Goal: Information Seeking & Learning: Find contact information

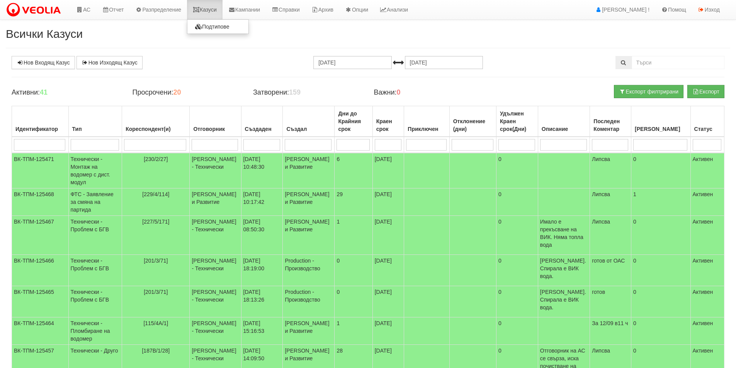
click at [207, 13] on link "Казуси" at bounding box center [205, 9] width 36 height 19
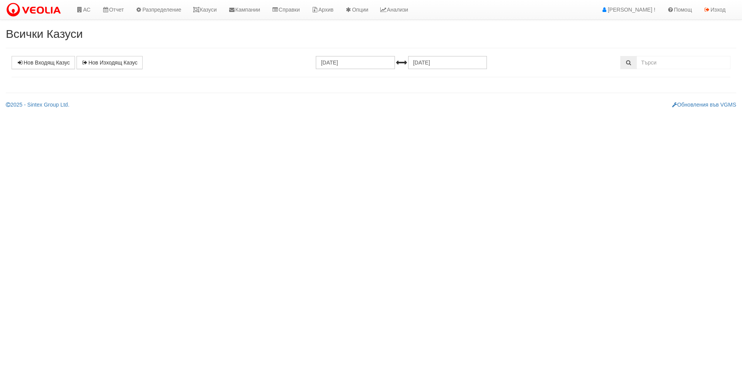
select select "1"
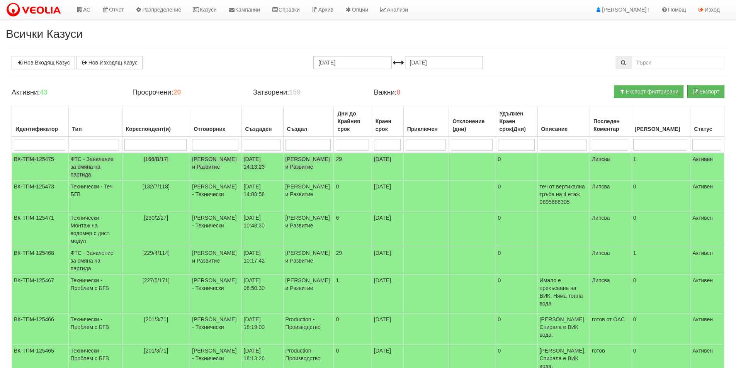
click at [233, 159] on td "[PERSON_NAME] и Развитие" at bounding box center [215, 167] width 51 height 28
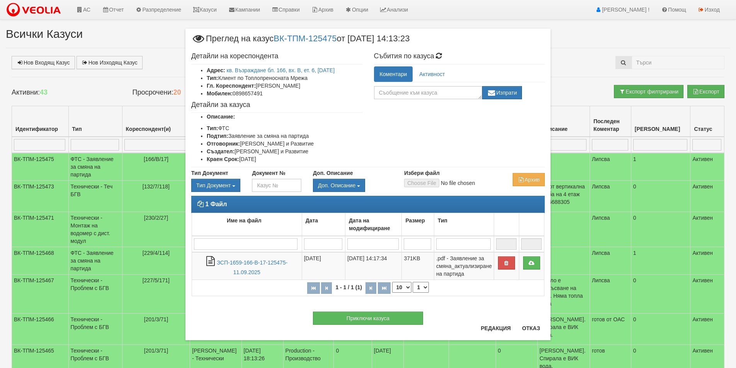
drag, startPoint x: 330, startPoint y: 83, endPoint x: 259, endPoint y: 85, distance: 71.2
click at [259, 85] on li "Гл. Кореспондент: [PERSON_NAME]" at bounding box center [285, 86] width 156 height 8
copy li "[PERSON_NAME]"
drag, startPoint x: 274, startPoint y: 97, endPoint x: 235, endPoint y: 94, distance: 38.8
click at [235, 94] on li "Мобилен: 0898657491" at bounding box center [285, 94] width 156 height 8
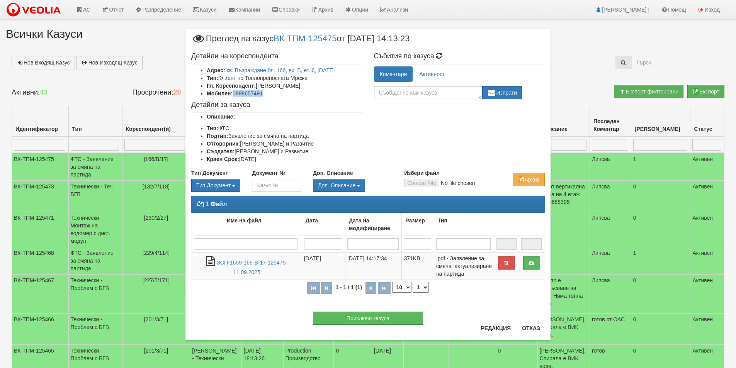
copy li "0898657491"
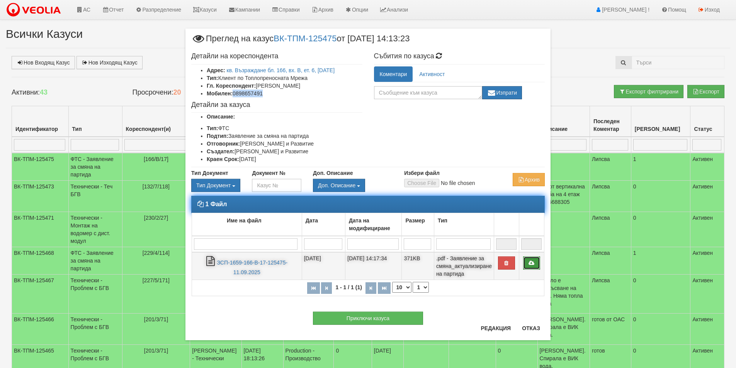
click at [534, 264] on icon at bounding box center [531, 263] width 7 height 5
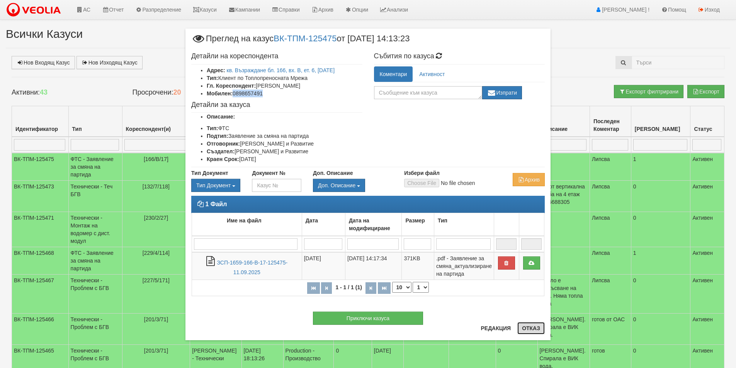
click at [526, 327] on button "Отказ" at bounding box center [531, 328] width 27 height 12
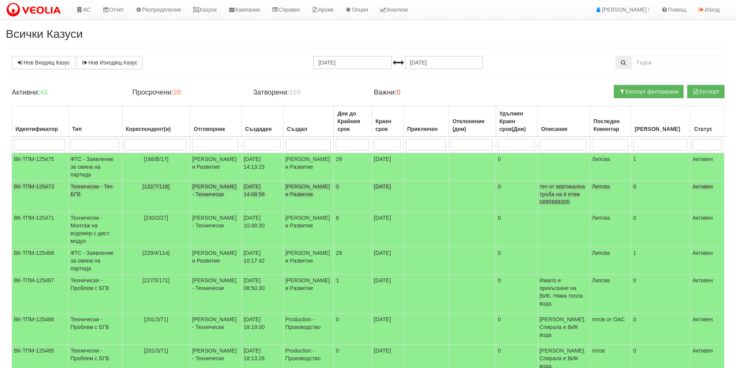
click at [183, 188] on td "[132/7/118]" at bounding box center [156, 196] width 68 height 31
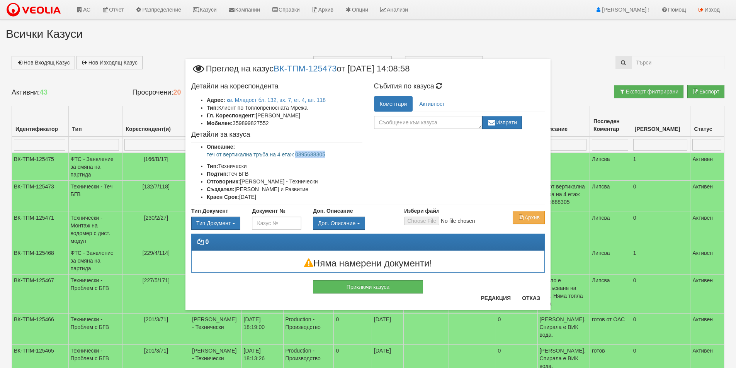
drag, startPoint x: 338, startPoint y: 156, endPoint x: 295, endPoint y: 155, distance: 42.9
click at [295, 155] on p "теч от вертикална тръба на 4 етаж 0895688305" at bounding box center [285, 155] width 156 height 8
copy p "0895688305"
click at [336, 156] on p "теч от вертикална тръба на 4 етаж 0895688305" at bounding box center [285, 155] width 156 height 8
drag, startPoint x: 339, startPoint y: 155, endPoint x: 195, endPoint y: 155, distance: 143.4
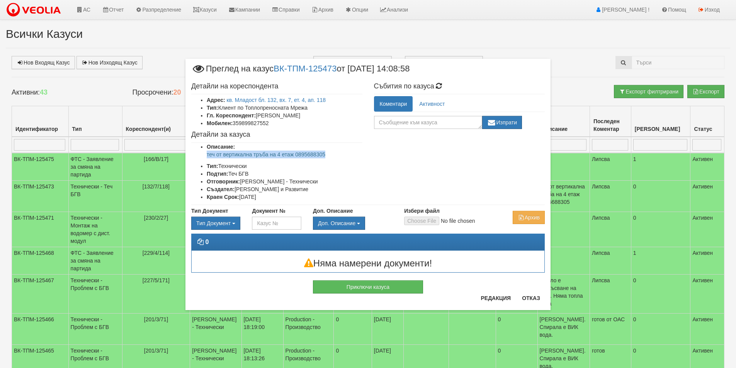
click at [195, 155] on ul "Описание: теч от вертикална тръба на 4 етаж 0895688305 Тип: Технически Подтип: …" at bounding box center [276, 172] width 171 height 58
copy p "теч от вертикална тръба на 4 етаж 0895688305"
click at [528, 299] on button "Отказ" at bounding box center [531, 298] width 27 height 12
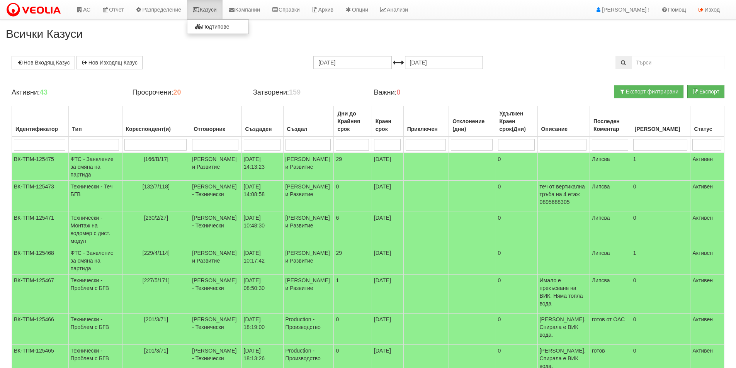
click at [211, 10] on link "Казуси" at bounding box center [205, 9] width 36 height 19
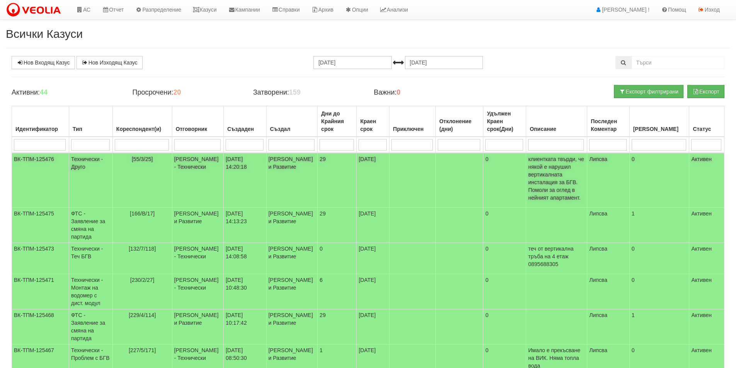
click at [170, 165] on td "[55/3/25]" at bounding box center [143, 180] width 60 height 55
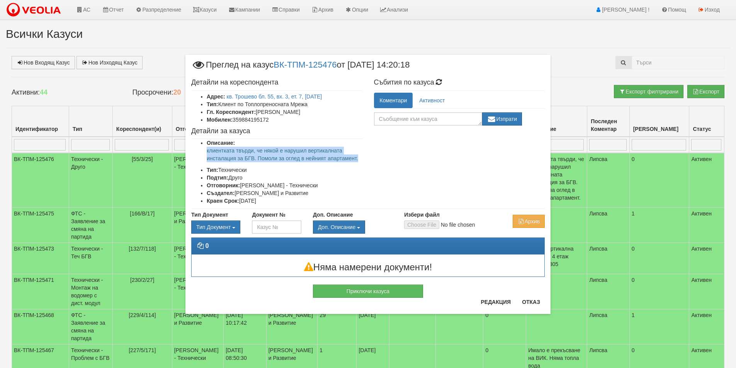
drag, startPoint x: 348, startPoint y: 157, endPoint x: 197, endPoint y: 150, distance: 151.0
click at [197, 150] on div "Детайли на кореспондента Адрес: кв. Трошево бл. 55, вх. 3, ет. 7, ап. 25 Тип: К…" at bounding box center [277, 142] width 183 height 134
copy p "клиентката твърди, че някой е нарушил вертикалната инсталация за БГВ. Помоли за…"
drag, startPoint x: 271, startPoint y: 119, endPoint x: 234, endPoint y: 120, distance: 36.7
click at [234, 120] on li "Мобилен: 359884195172" at bounding box center [285, 120] width 156 height 8
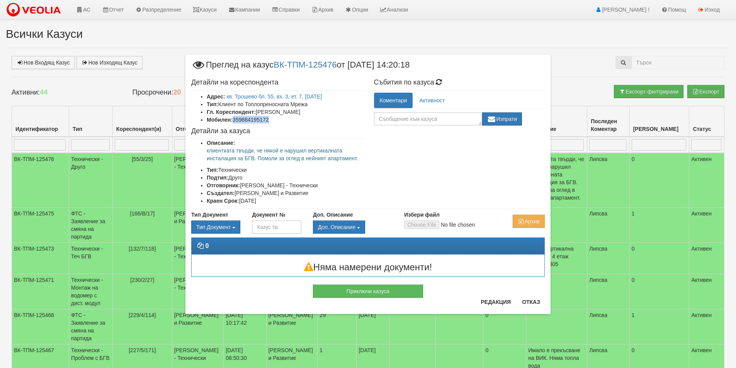
copy li "359884195172"
drag, startPoint x: 355, startPoint y: 159, endPoint x: 201, endPoint y: 150, distance: 154.1
click at [201, 150] on div "Детайли на кореспондента Адрес: кв. Трошево бл. 55, вх. 3, ет. 7, ап. 25 Тип: К…" at bounding box center [277, 142] width 183 height 134
copy p "клиентката твърди, че някой е нарушил вертикалната инсталация за БГВ. Помоли за…"
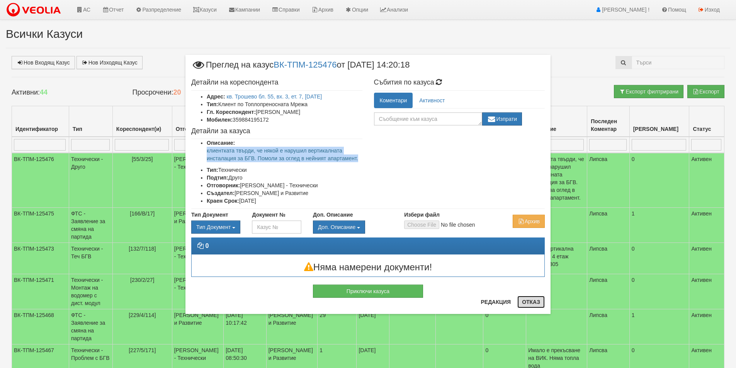
click at [530, 302] on button "Отказ" at bounding box center [531, 302] width 27 height 12
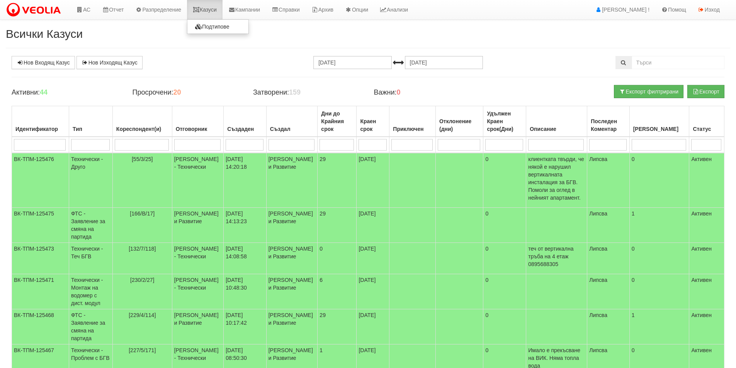
click at [208, 10] on link "Казуси" at bounding box center [205, 9] width 36 height 19
